Goal: Information Seeking & Learning: Learn about a topic

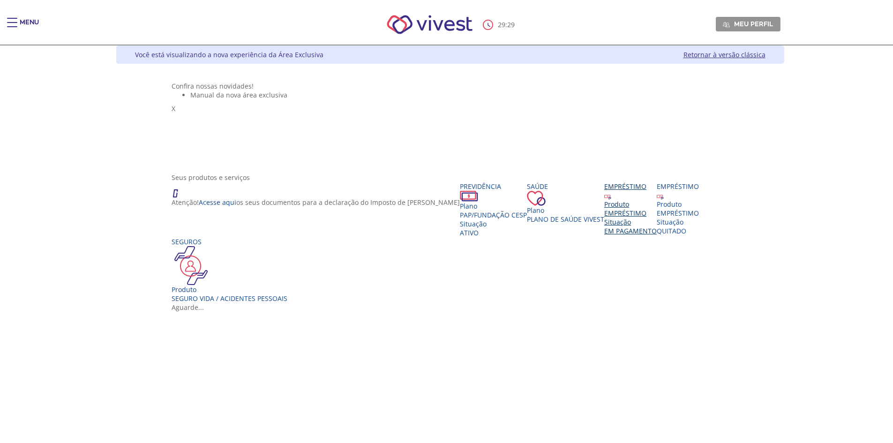
click at [604, 217] on div "EMPRÉSTIMO" at bounding box center [630, 213] width 52 height 9
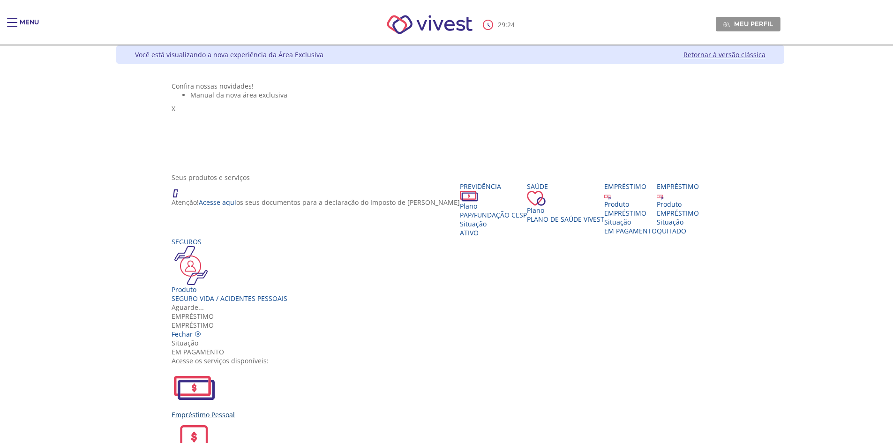
click at [217, 365] on img "Vivest" at bounding box center [194, 387] width 45 height 45
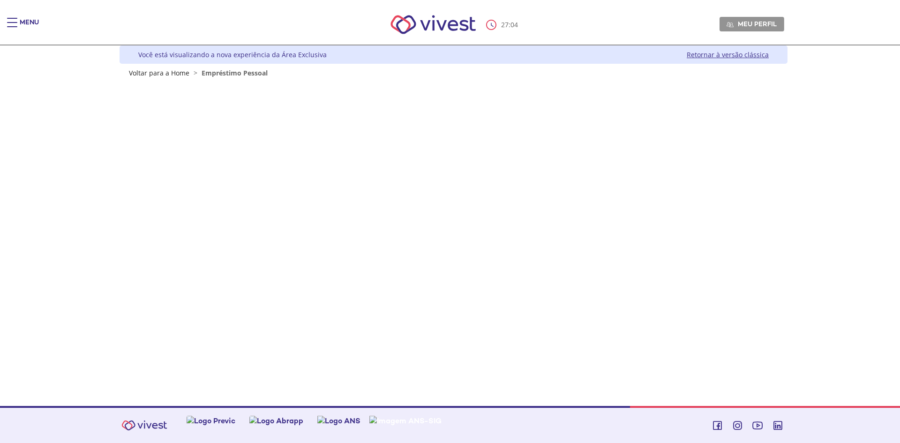
click at [438, 18] on img "Main header" at bounding box center [433, 25] width 106 height 40
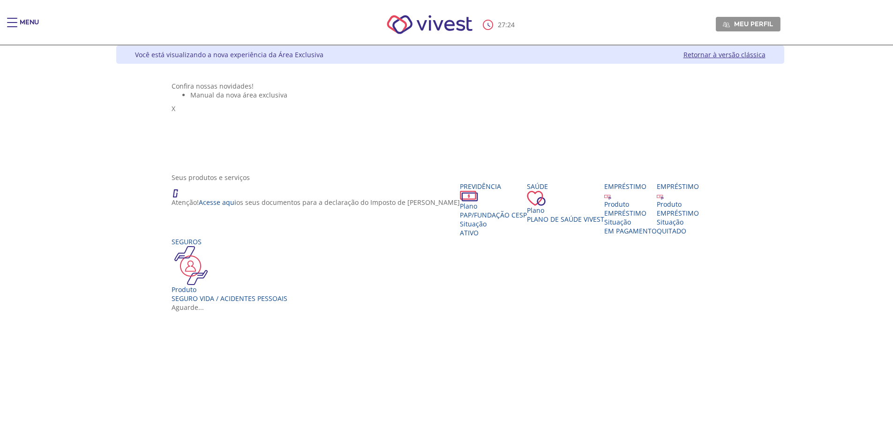
click at [19, 26] on div "Menu" at bounding box center [16, 27] width 19 height 19
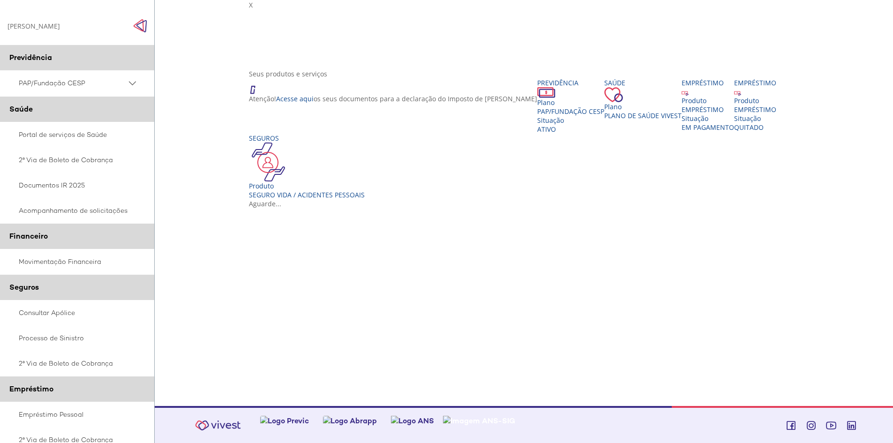
scroll to position [47, 0]
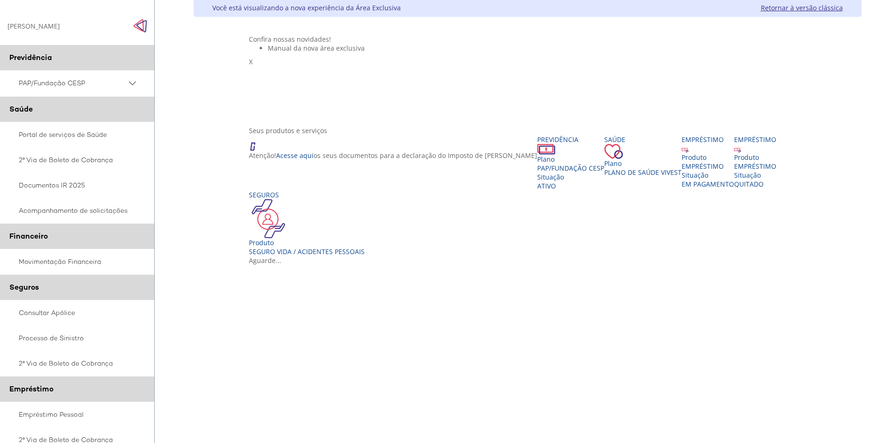
click at [427, 52] on ul "Manual da nova área exclusiva" at bounding box center [527, 48] width 557 height 9
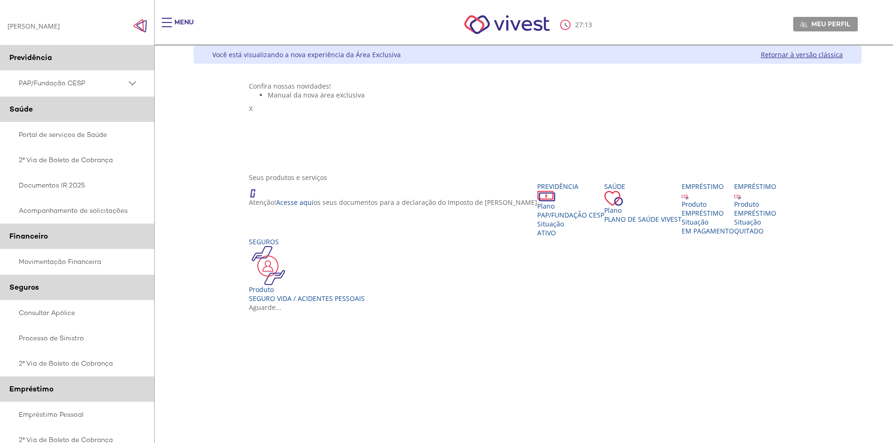
click at [190, 18] on div "27 : 13 Meu perfil Alterar Senha Sair" at bounding box center [524, 25] width 668 height 40
click at [172, 20] on div "Menu" at bounding box center [171, 27] width 19 height 19
